Goal: Information Seeking & Learning: Learn about a topic

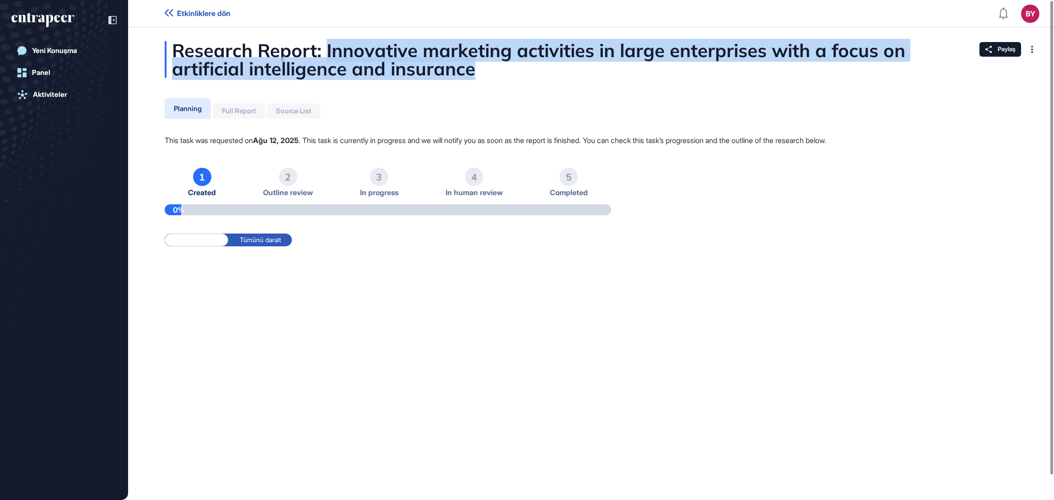
scroll to position [0, 0]
click at [780, 93] on div "Research Report: Innovative marketing activities in large enterprises with a fo…" at bounding box center [591, 164] width 926 height 247
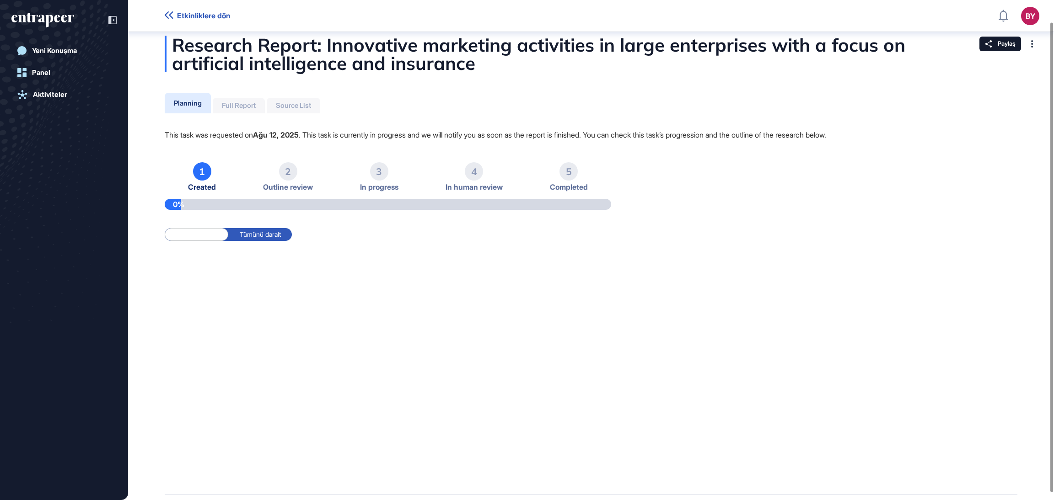
scroll to position [0, 0]
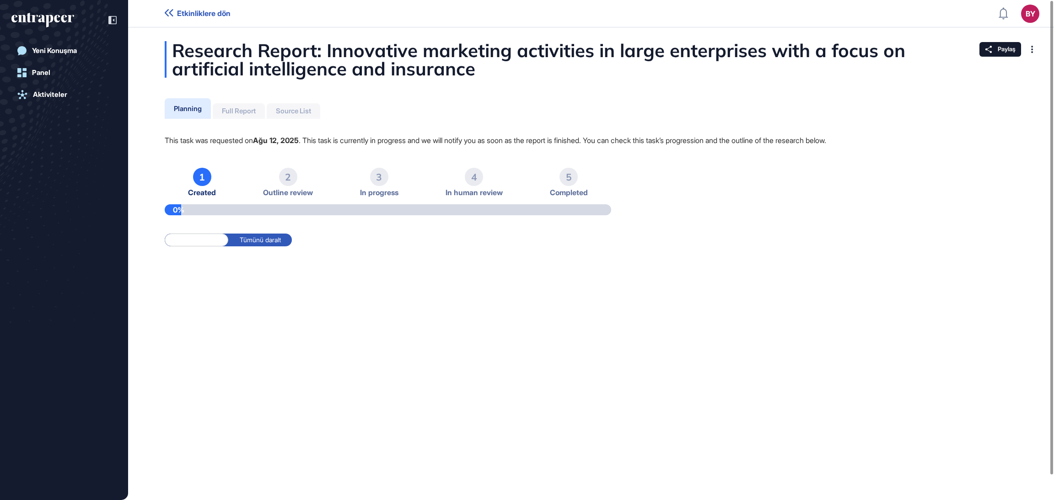
click at [55, 8] on div "Yeni Konuşma Panel Aktiviteler" at bounding box center [64, 250] width 128 height 500
click at [36, 14] on icon "entrapeer-logo" at bounding box center [42, 20] width 63 height 15
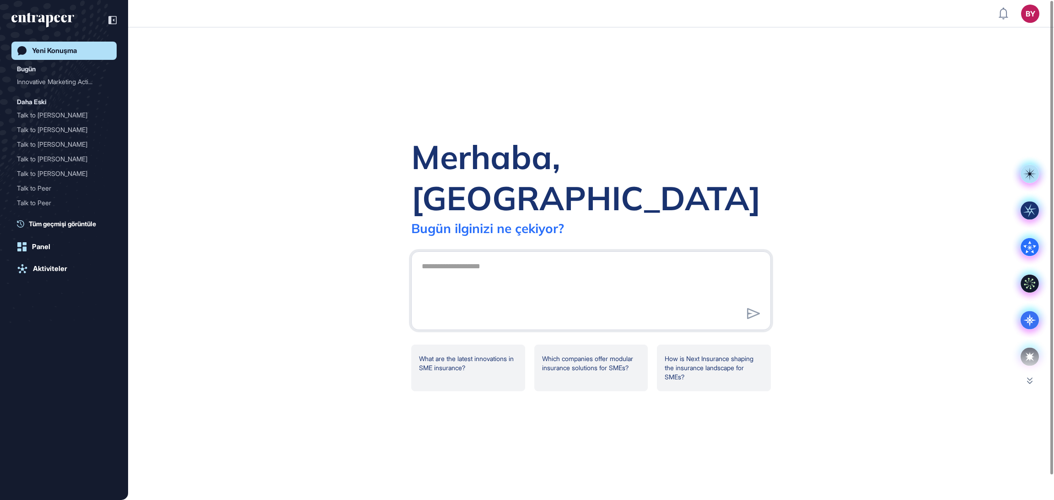
click at [36, 16] on icon "entrapeer-logo" at bounding box center [42, 20] width 63 height 15
click at [37, 78] on div "Innovative Marketing Acti..." at bounding box center [60, 82] width 87 height 15
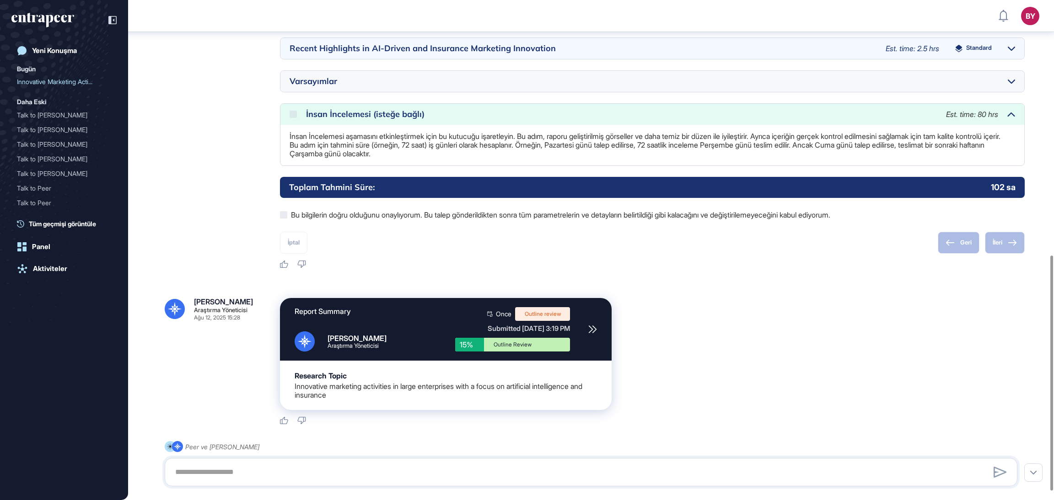
scroll to position [561, 0]
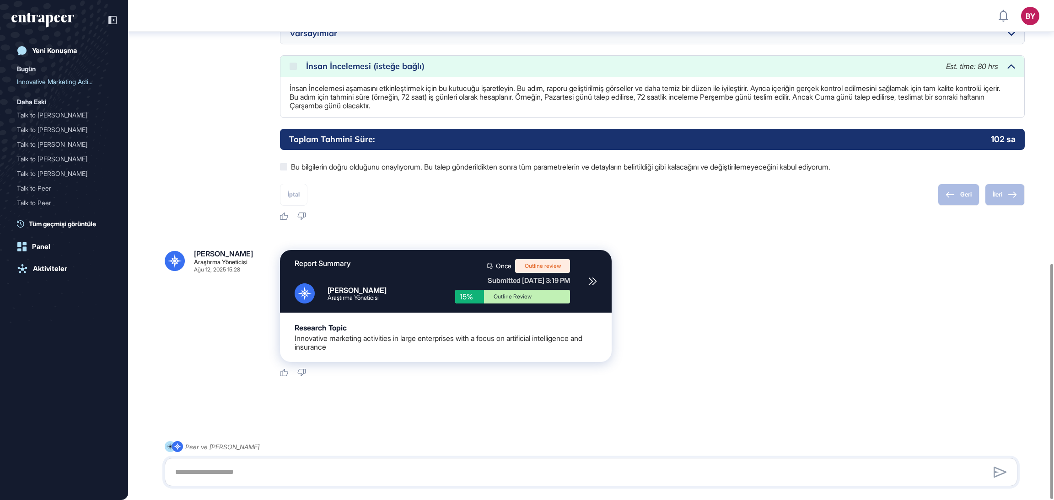
click at [685, 270] on div "Report Summary [PERSON_NAME] Yöneticisi Once Outline review Submitted [DATE] 3:…" at bounding box center [652, 306] width 745 height 113
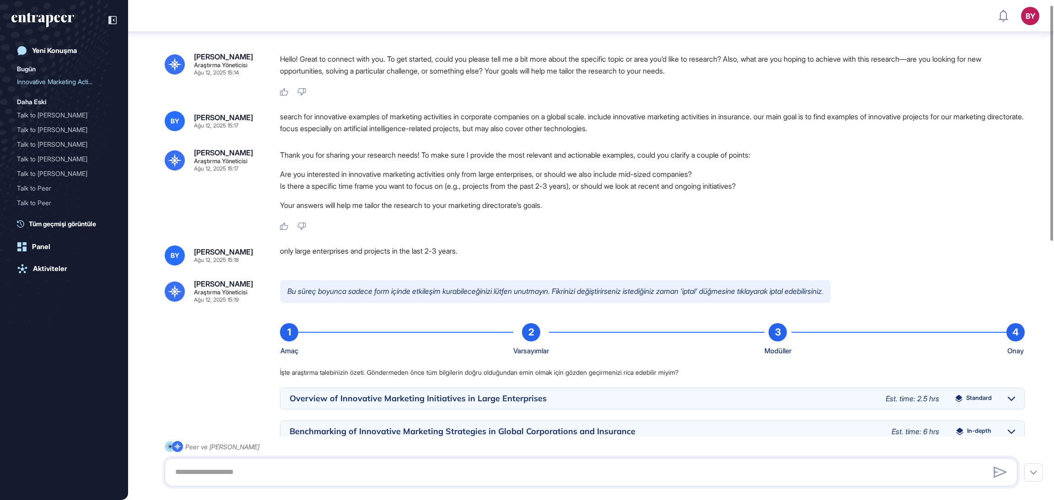
scroll to position [0, 0]
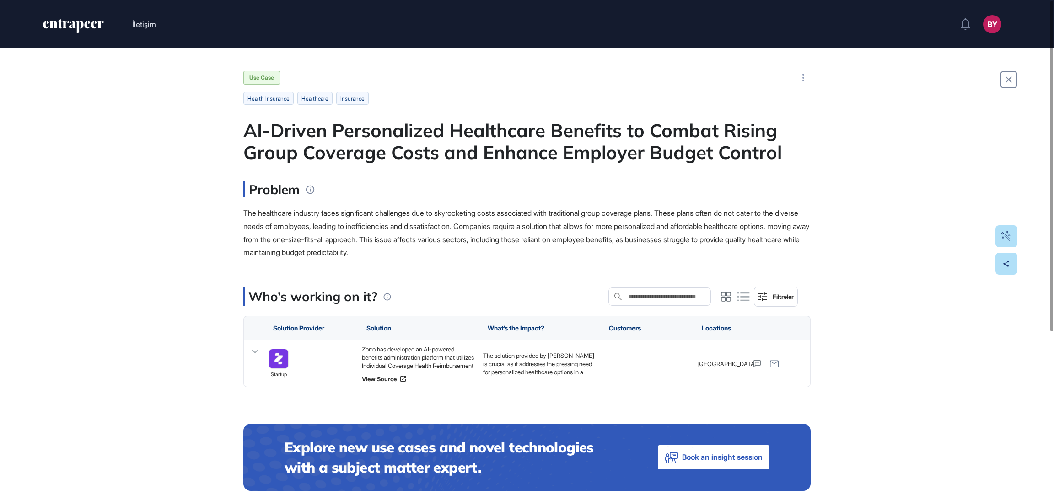
scroll to position [0, 0]
